Goal: Ask a question

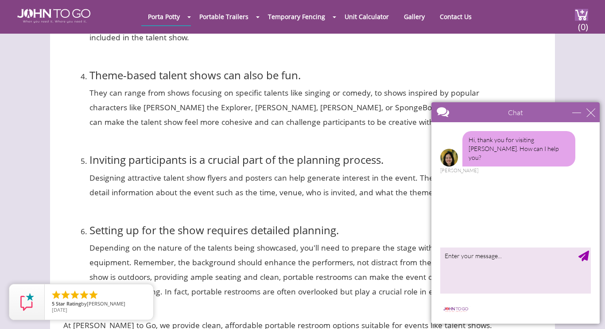
scroll to position [3831, 0]
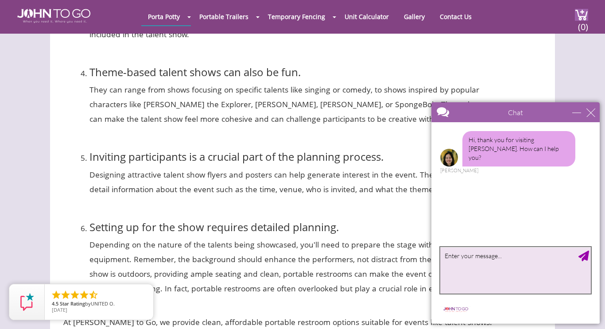
click at [514, 270] on textarea "type your message" at bounding box center [515, 270] width 151 height 46
type textarea "we need you for a talent show to cook"
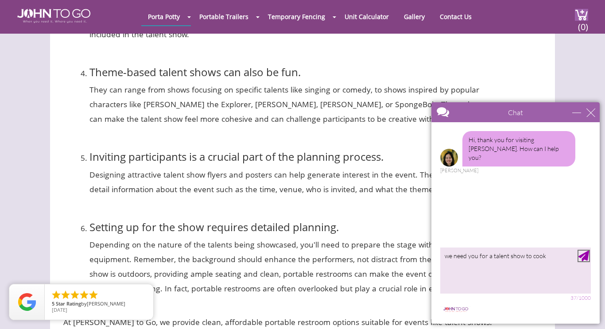
click at [584, 258] on div "Send Message" at bounding box center [583, 256] width 11 height 11
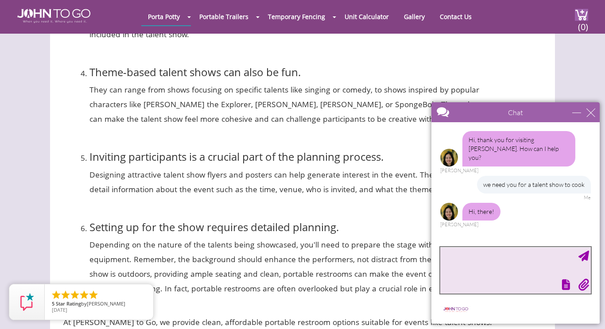
scroll to position [0, 0]
type textarea "hi"
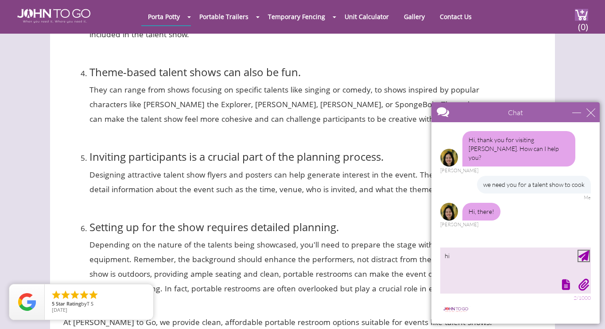
click at [586, 257] on div "Send Message" at bounding box center [583, 256] width 11 height 11
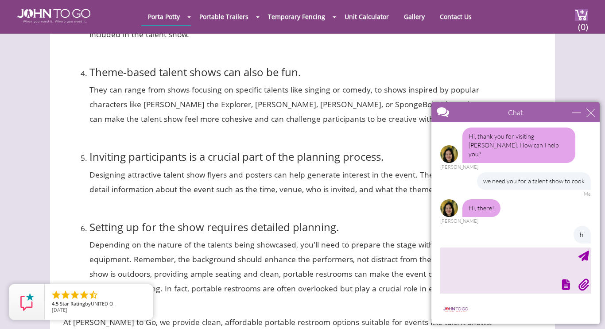
click at [476, 227] on div "hi Me" at bounding box center [515, 238] width 151 height 25
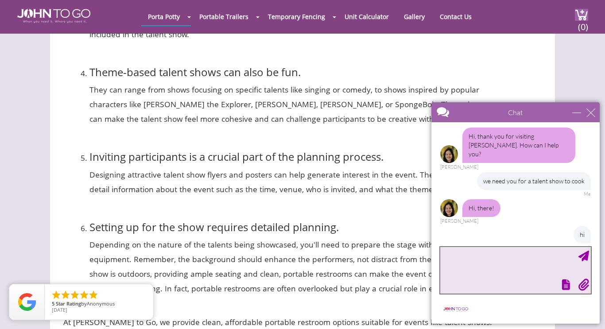
click at [507, 272] on textarea "type your message" at bounding box center [515, 270] width 151 height 46
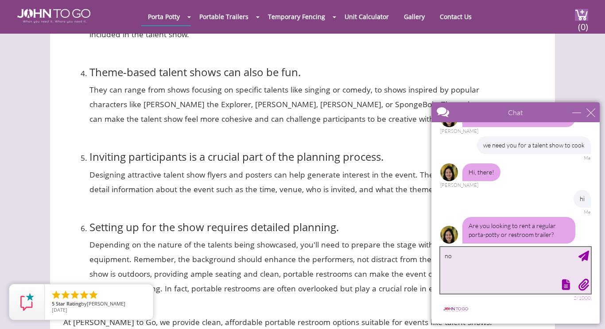
type textarea "n"
click at [586, 262] on textarea "we are kids no adults" at bounding box center [515, 270] width 151 height 46
type textarea "we are kids no adults"
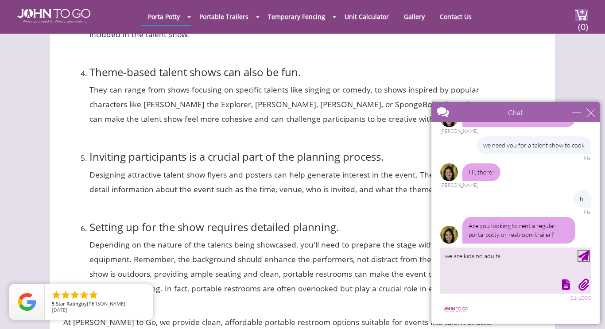
click at [586, 259] on div "Send Message" at bounding box center [583, 256] width 11 height 11
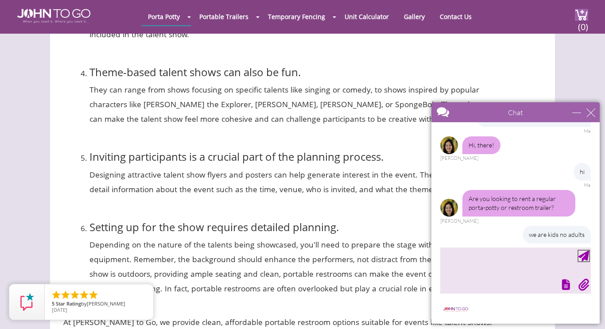
scroll to position [93, 0]
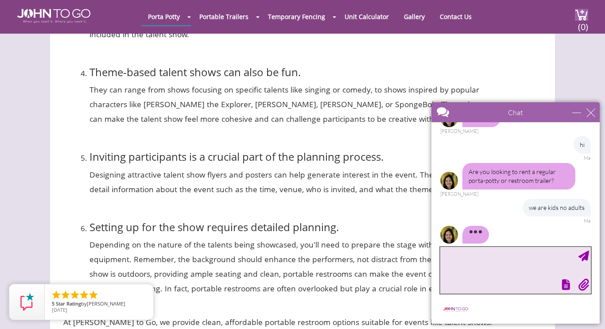
click at [445, 255] on textarea "type your message" at bounding box center [515, 270] width 151 height 46
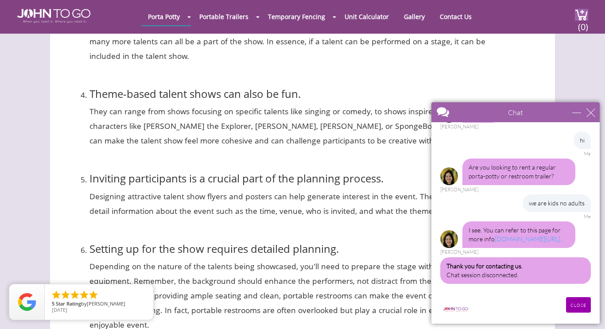
scroll to position [97, 0]
click at [580, 304] on input "CLOSE" at bounding box center [578, 304] width 25 height 15
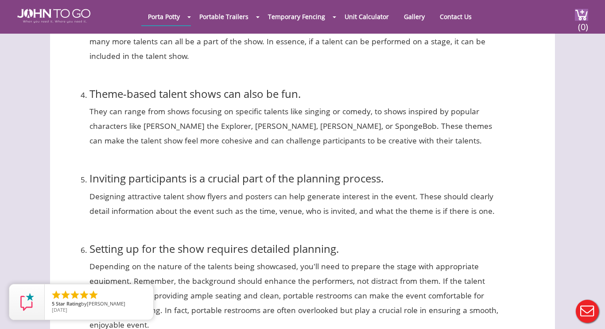
scroll to position [0, 0]
click at [580, 304] on button "Live Chat" at bounding box center [586, 311] width 35 height 35
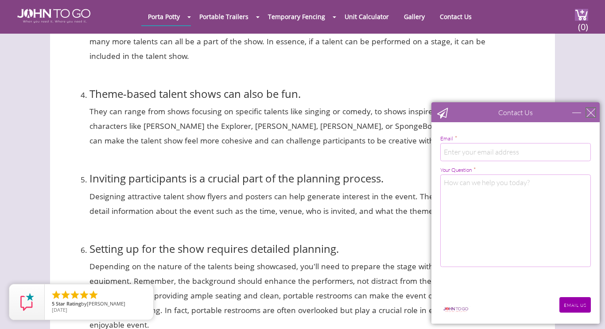
click at [593, 110] on div "close" at bounding box center [590, 112] width 9 height 9
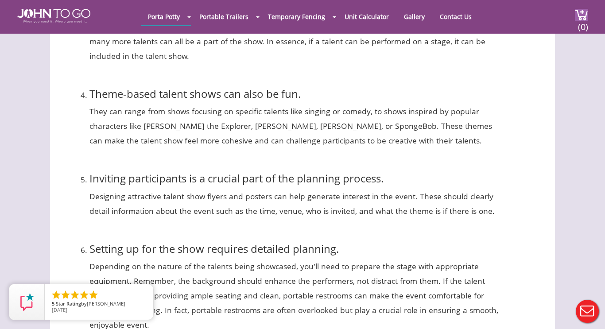
click at [217, 104] on p "They can range from shows focusing on specific talents like singing or comedy, …" at bounding box center [294, 126] width 410 height 44
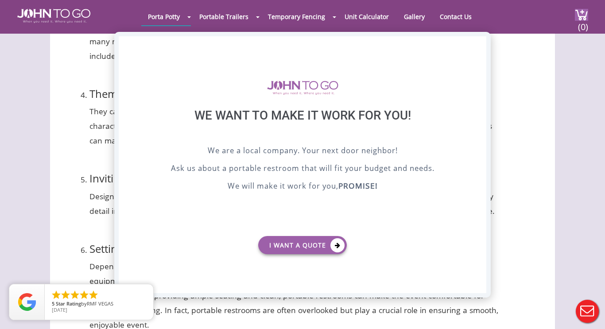
click at [479, 43] on div "X" at bounding box center [479, 43] width 14 height 15
